Goal: Communication & Community: Answer question/provide support

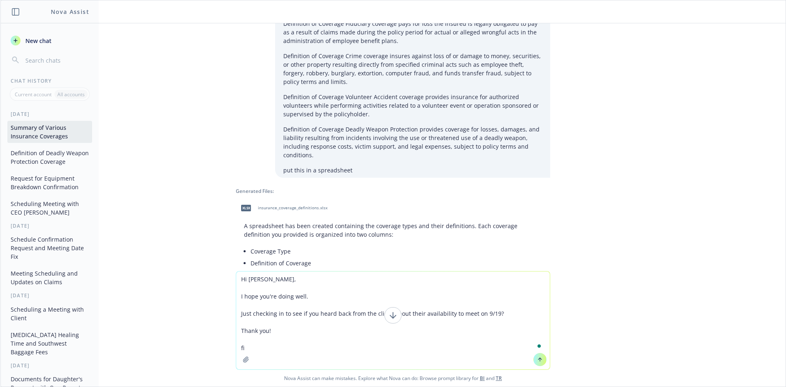
type textarea "Hi [PERSON_NAME], I hope you're doing well. Just checking in to see if you hear…"
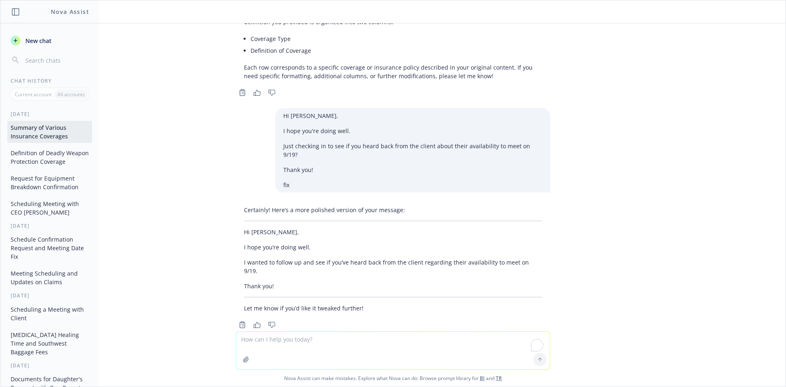
scroll to position [737, 0]
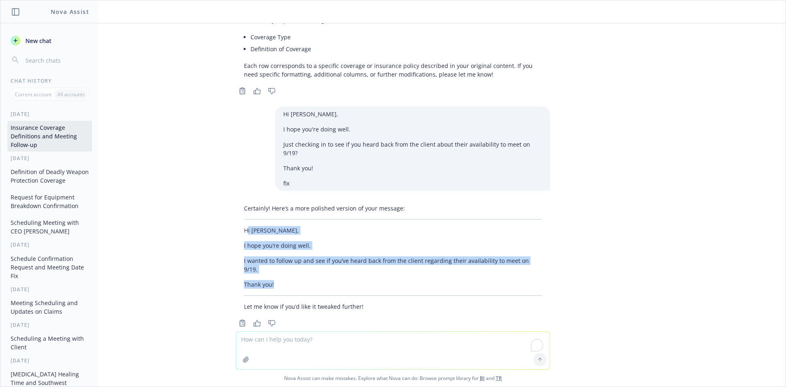
drag, startPoint x: 242, startPoint y: 224, endPoint x: 273, endPoint y: 266, distance: 52.2
click at [275, 270] on div "Certainly! Here’s a more polished version of your message: Hi [PERSON_NAME], I …" at bounding box center [393, 257] width 314 height 113
click at [272, 280] on p "Thank you!" at bounding box center [393, 284] width 298 height 9
drag, startPoint x: 272, startPoint y: 268, endPoint x: 232, endPoint y: 213, distance: 67.4
click at [236, 213] on div "Certainly! Here’s a more polished version of your message: Hi [PERSON_NAME], I …" at bounding box center [393, 257] width 314 height 113
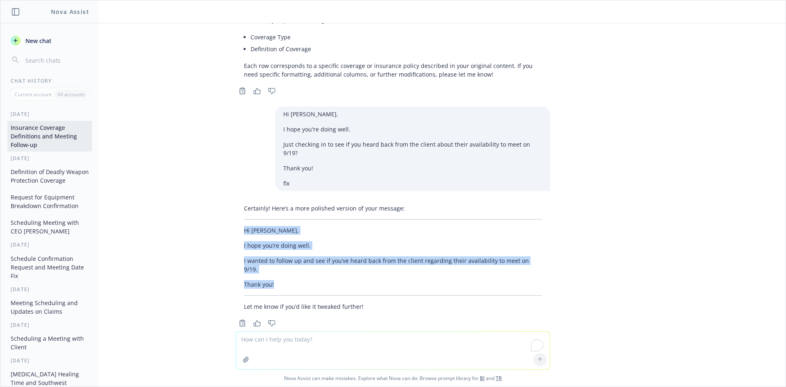
copy div "Hi [PERSON_NAME], I hope you’re doing well. I wanted to follow up and see if yo…"
click at [273, 280] on p "Thank you!" at bounding box center [393, 284] width 298 height 9
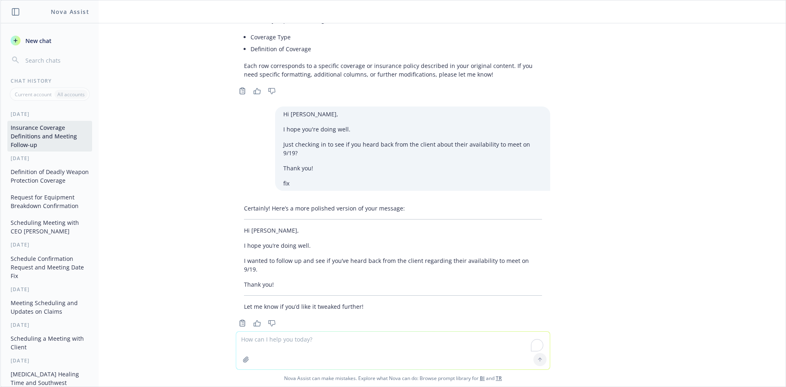
click at [271, 280] on p "Thank you!" at bounding box center [393, 284] width 298 height 9
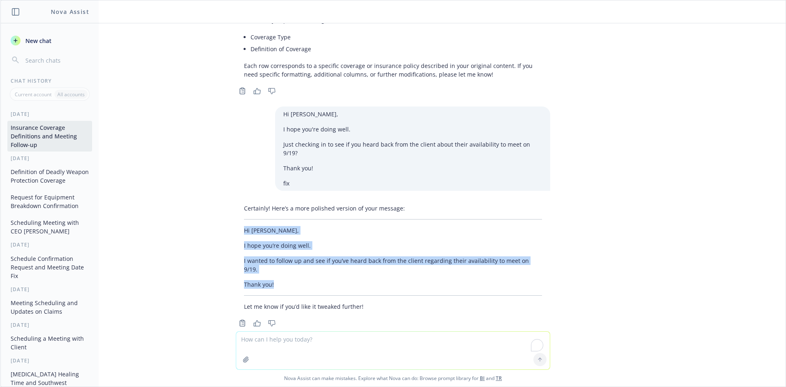
drag, startPoint x: 271, startPoint y: 267, endPoint x: 239, endPoint y: 223, distance: 54.5
click at [239, 223] on div "Certainly! Here’s a more polished version of your message: Hi [PERSON_NAME], I …" at bounding box center [393, 257] width 314 height 113
copy div "Hi [PERSON_NAME], I hope you’re doing well. I wanted to follow up and see if yo…"
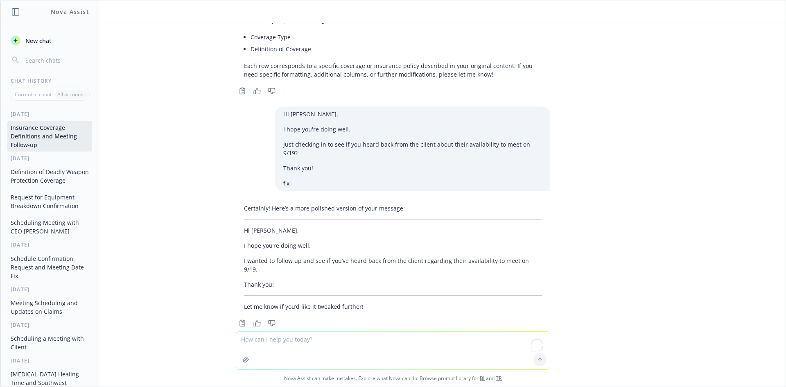
click at [320, 352] on textarea "To enrich screen reader interactions, please activate Accessibility in Grammarl…" at bounding box center [393, 351] width 314 height 38
paste textarea "Hi! I’m so sorry I haven’t gotten an update. They are running their payroll thi…"
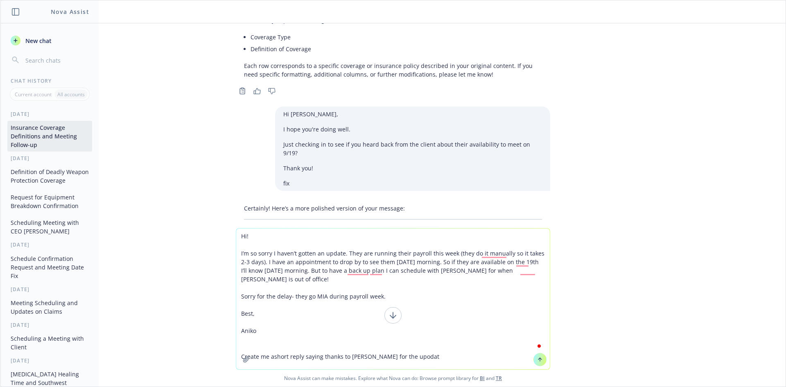
type textarea "Hi! I’m so sorry I haven’t gotten an update. They are running their payroll thi…"
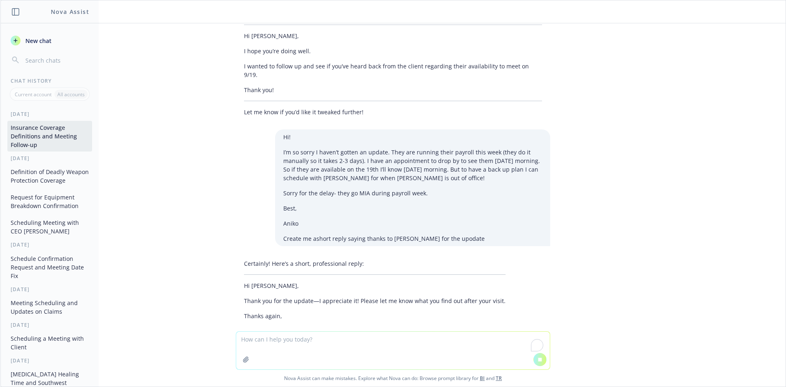
scroll to position [955, 0]
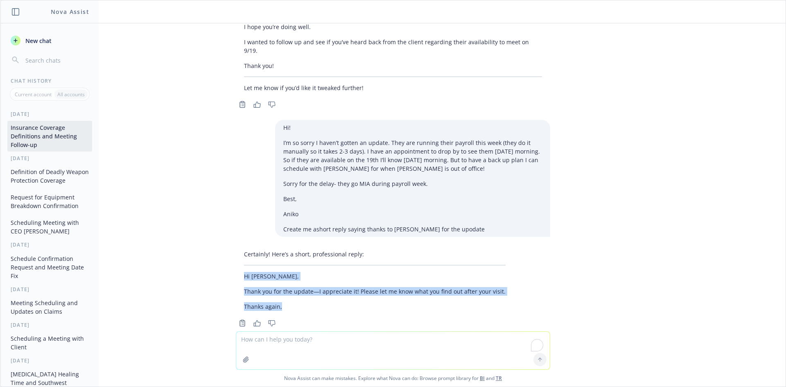
drag, startPoint x: 237, startPoint y: 258, endPoint x: 284, endPoint y: 285, distance: 54.1
click at [284, 285] on div "Certainly! Here’s a short, professional reply: Hi [PERSON_NAME], Thank you for …" at bounding box center [375, 280] width 278 height 68
click at [324, 287] on p "Thank you for the update—I appreciate it! Please let me know what you find out …" at bounding box center [375, 291] width 262 height 9
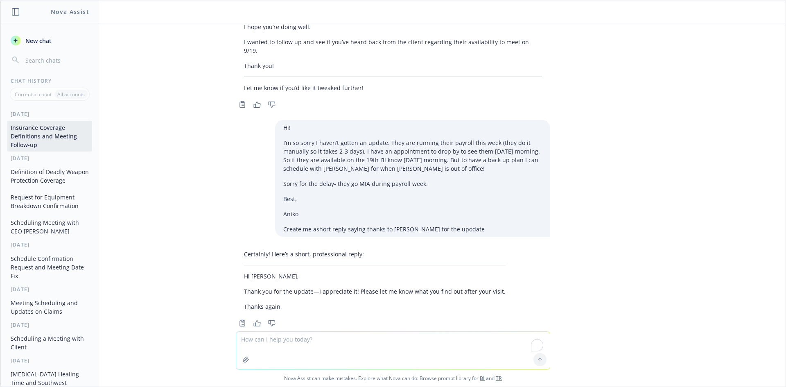
click at [434, 302] on p "Thanks again," at bounding box center [375, 306] width 262 height 9
drag, startPoint x: 504, startPoint y: 272, endPoint x: 352, endPoint y: 275, distance: 152.7
click at [352, 275] on div "Certainly! Here’s a short, professional reply: Hi [PERSON_NAME], Thank you for …" at bounding box center [393, 280] width 314 height 68
copy p "Please let me know what you find out after your visit."
click at [321, 342] on textarea "To enrich screen reader interactions, please activate Accessibility in Grammarl…" at bounding box center [393, 351] width 314 height 38
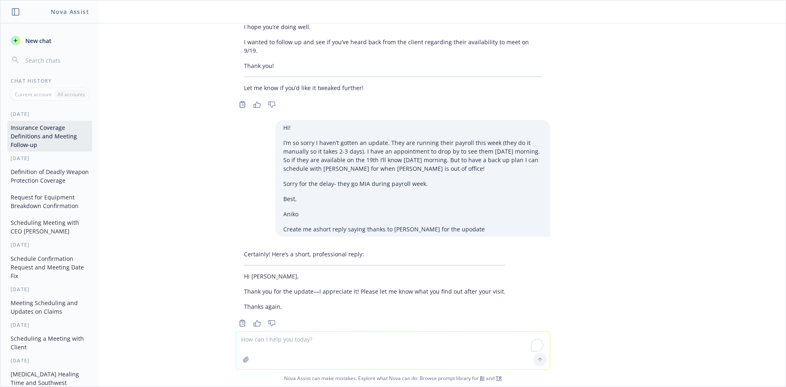
paste textarea "Please let me know what you find out after your visit."
type textarea "Please let me know what you find out after your visit. chagne this"
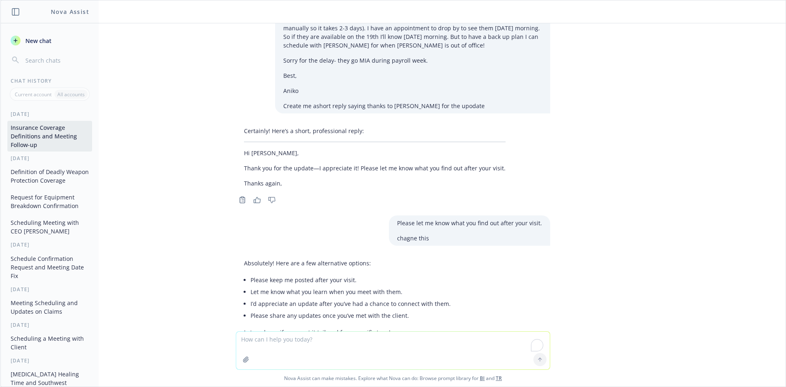
scroll to position [1104, 0]
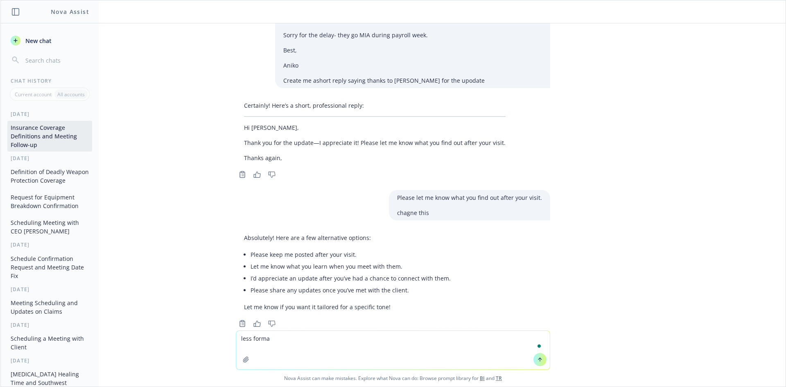
type textarea "less formal"
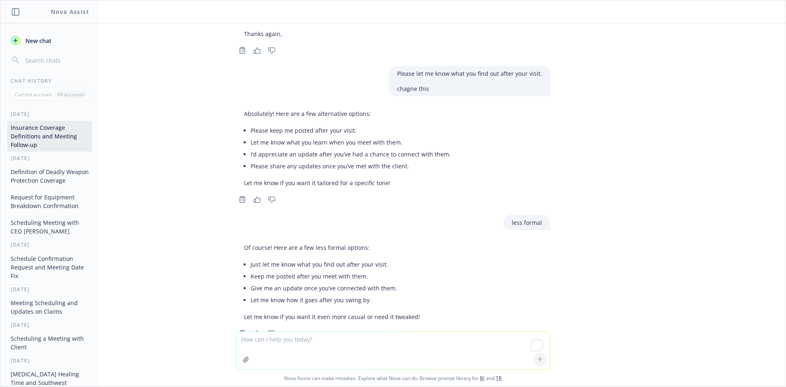
scroll to position [1238, 0]
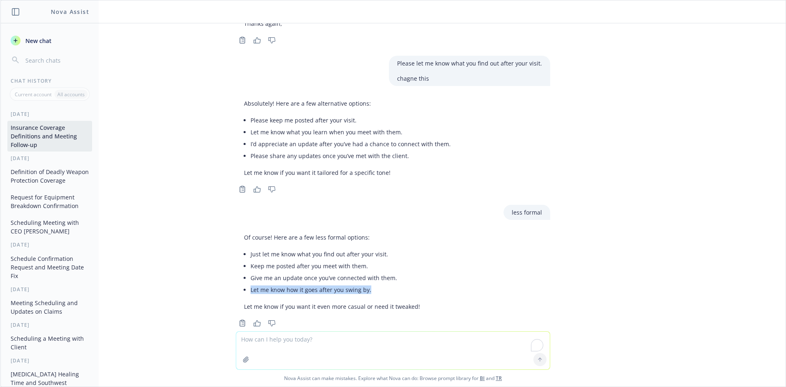
drag, startPoint x: 365, startPoint y: 271, endPoint x: 243, endPoint y: 270, distance: 122.0
click at [243, 270] on div "Of course! Here are a few less formal options: Just let me know what you find o…" at bounding box center [332, 272] width 192 height 84
copy li "Let me know how it goes after you swing by."
click at [422, 341] on textarea "To enrich screen reader interactions, please activate Accessibility in Grammarl…" at bounding box center [393, 351] width 314 height 38
paste textarea "Let me know how it goes after you swing by."
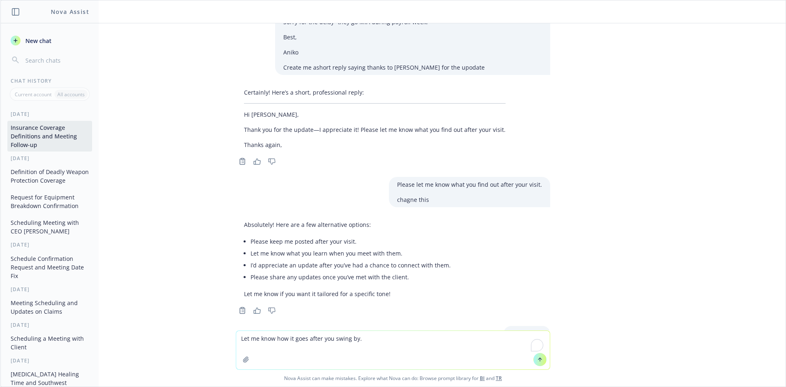
scroll to position [1115, 0]
drag, startPoint x: 243, startPoint y: 99, endPoint x: 350, endPoint y: 115, distance: 108.9
click at [350, 115] on div "Certainly! Here’s a short, professional reply: Hi [PERSON_NAME], Thank you for …" at bounding box center [375, 120] width 278 height 68
copy div "Hi [PERSON_NAME], Thank you for the update—I appreciate it!"
click at [238, 340] on textarea "Let me know how it goes after you swing by." at bounding box center [393, 350] width 314 height 38
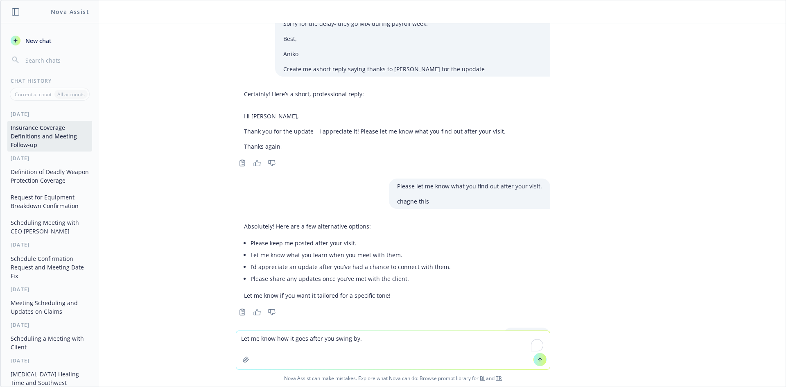
paste textarea "Hi [PERSON_NAME], Thank you for the update—I appreciate it!"
type textarea "Hi [PERSON_NAME], Thank you for the update—I appreciate it! Let me know how it …"
